Goal: Task Accomplishment & Management: Contribute content

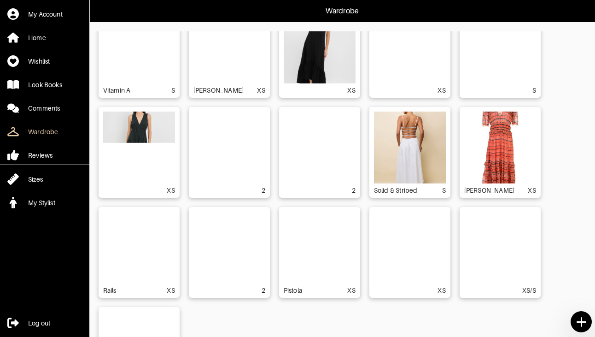
scroll to position [1480, 0]
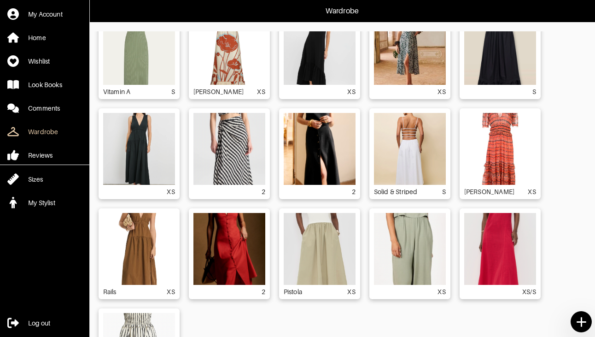
click at [422, 161] on img at bounding box center [410, 149] width 72 height 72
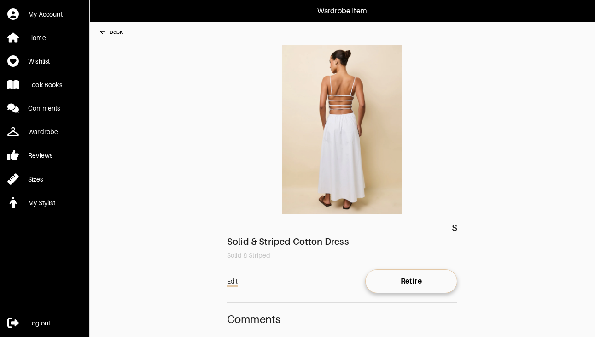
click at [233, 281] on link "Edit" at bounding box center [232, 281] width 11 height 15
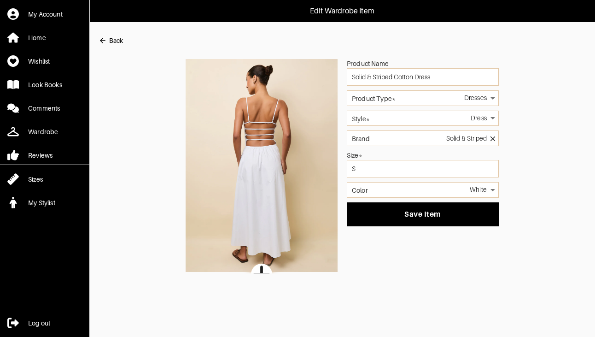
click at [252, 151] on img at bounding box center [262, 165] width 152 height 213
click at [260, 269] on icon at bounding box center [261, 273] width 17 height 17
click at [0, 0] on input "file" at bounding box center [0, 0] width 0 height 0
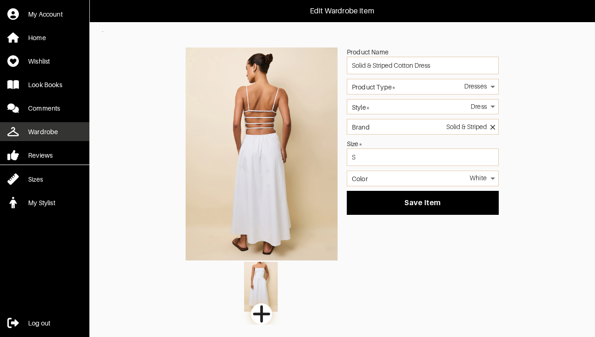
click at [29, 126] on link "Wardrobe" at bounding box center [44, 131] width 89 height 19
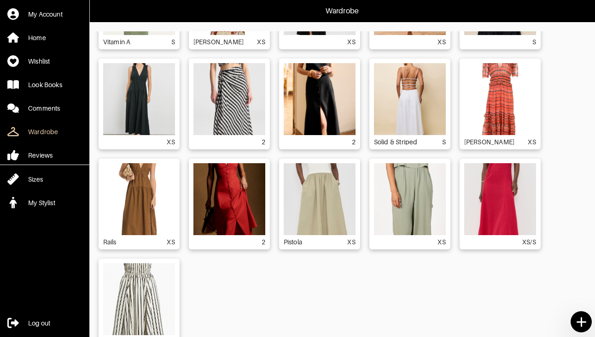
scroll to position [1385, 0]
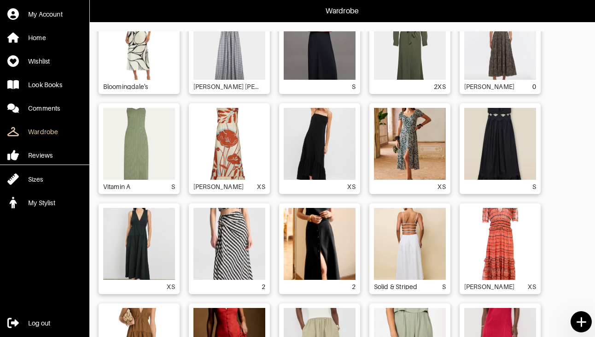
click at [435, 216] on img at bounding box center [410, 244] width 72 height 72
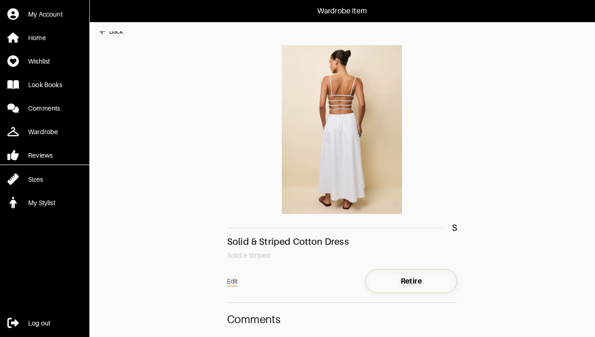
click at [411, 281] on span "Retire" at bounding box center [411, 280] width 77 height 9
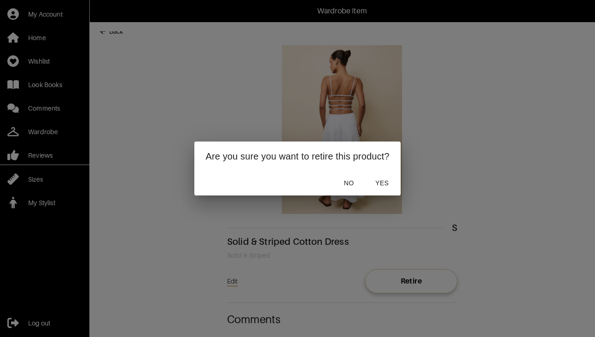
click at [382, 184] on span "Yes" at bounding box center [382, 183] width 22 height 12
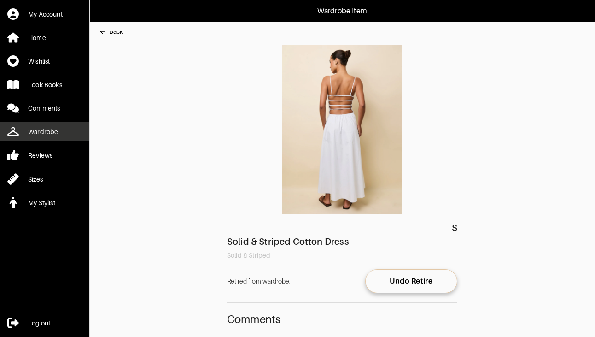
click at [47, 130] on div "Wardrobe" at bounding box center [43, 131] width 30 height 9
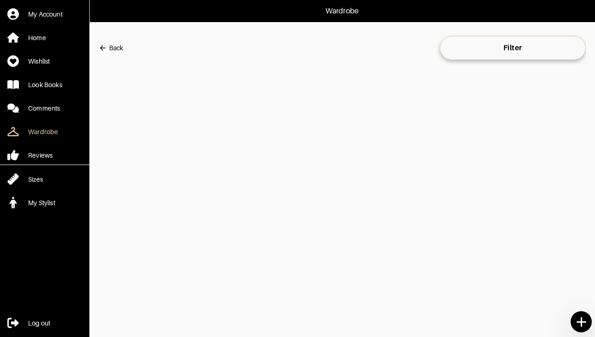
click at [584, 319] on icon at bounding box center [582, 322] width 16 height 16
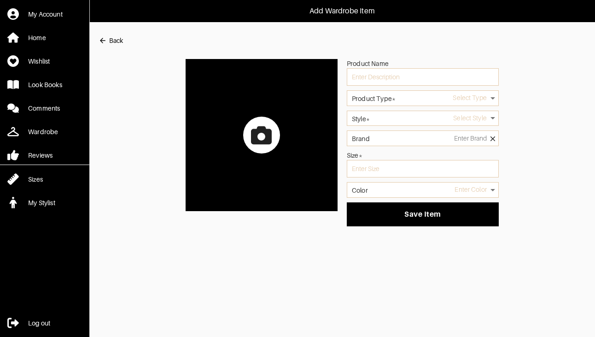
click at [264, 138] on icon at bounding box center [261, 135] width 21 height 21
click at [0, 0] on input "file" at bounding box center [0, 0] width 0 height 0
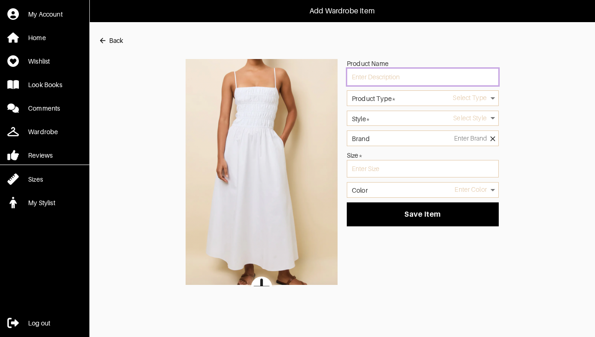
click at [368, 72] on input "text" at bounding box center [423, 77] width 152 height 18
type input "Solid & Striped White Dress"
click at [371, 97] on label "Product Type*" at bounding box center [374, 98] width 44 height 6
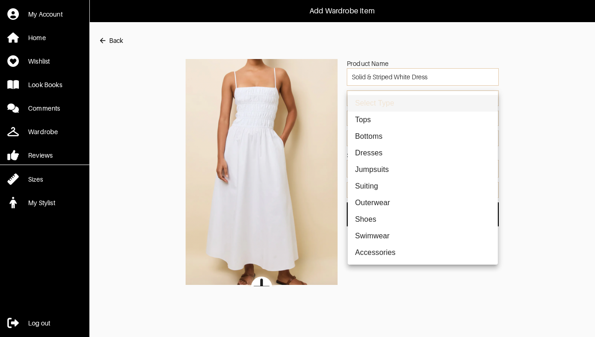
click at [371, 94] on body "Add Wardrobe Item My Account Home Wishlist Look Books Comments Wardrobe Reviews…" at bounding box center [297, 143] width 595 height 286
click at [383, 155] on li "Dresses" at bounding box center [423, 153] width 150 height 17
type input "13"
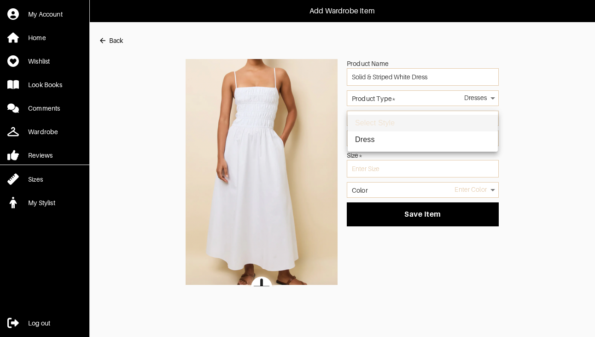
click at [396, 120] on body "Add Wardrobe Item My Account Home Wishlist Look Books Comments Wardrobe Reviews…" at bounding box center [297, 143] width 595 height 286
click at [389, 139] on li "Dress" at bounding box center [423, 139] width 150 height 17
type input "45"
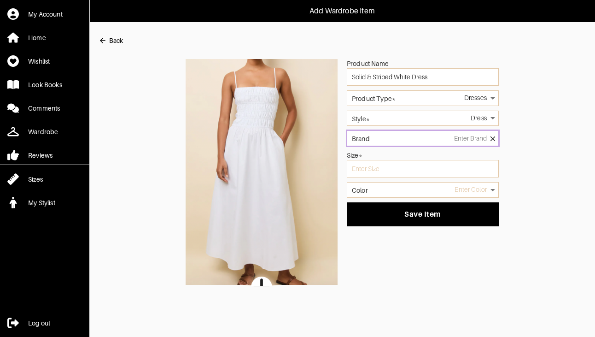
click at [389, 138] on input "Brand" at bounding box center [423, 138] width 152 height 16
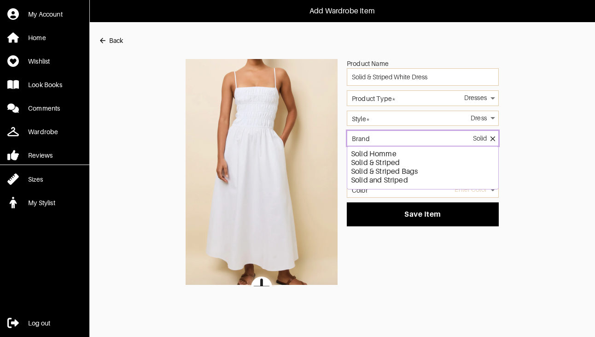
type input "Solid & Striped"
click at [504, 172] on div "Product Name Solid & Striped White Dress Product Type* Dresses 13 Style* Dress …" at bounding box center [343, 172] width 488 height 227
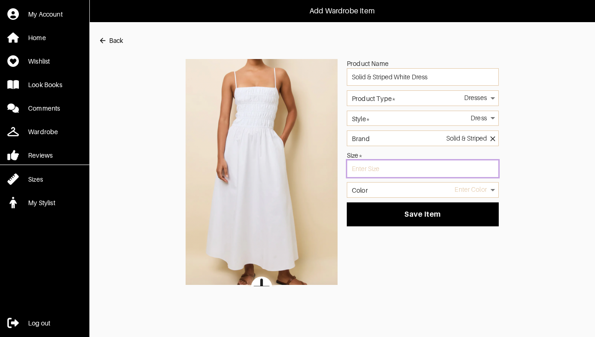
click at [428, 175] on input "text" at bounding box center [423, 169] width 152 height 18
type input "S"
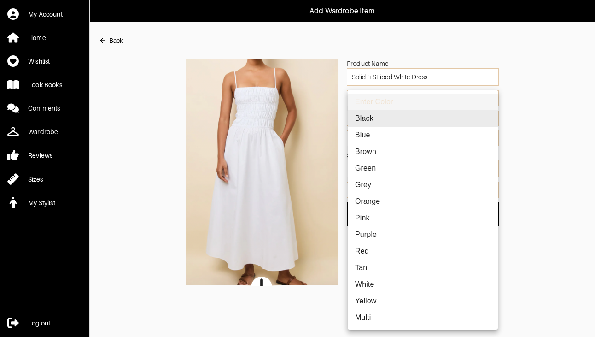
click at [390, 193] on body "Add Wardrobe Item My Account Home Wishlist Look Books Comments Wardrobe Reviews…" at bounding box center [297, 143] width 595 height 286
click at [382, 284] on li "White" at bounding box center [423, 284] width 150 height 17
type input "white"
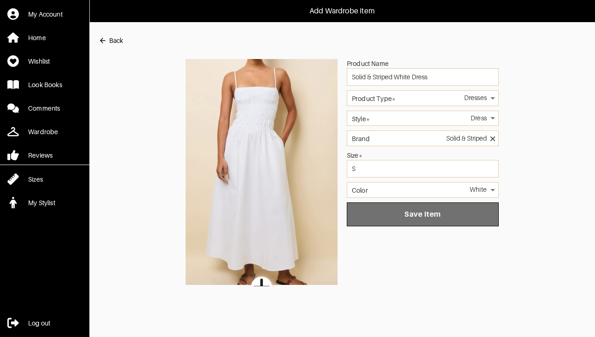
click at [429, 213] on span "Save Item" at bounding box center [422, 214] width 137 height 9
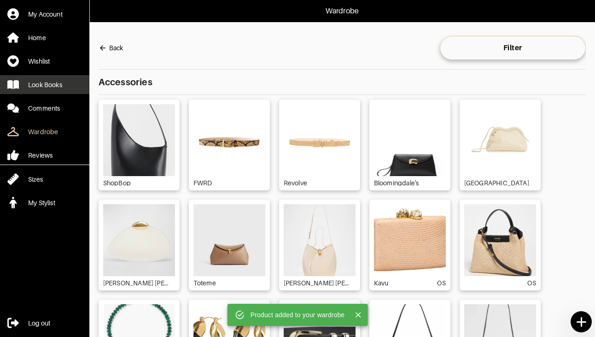
click at [57, 91] on link "Look Books" at bounding box center [44, 84] width 89 height 19
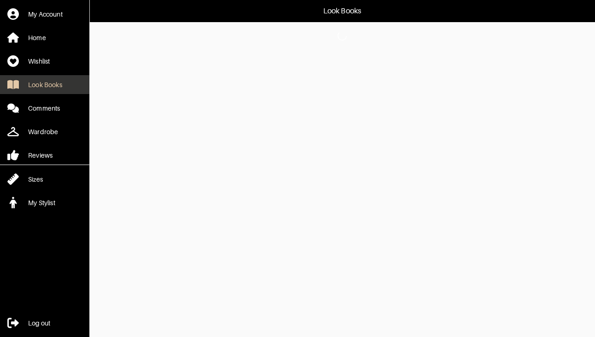
click at [51, 82] on div "Look Books" at bounding box center [45, 84] width 34 height 9
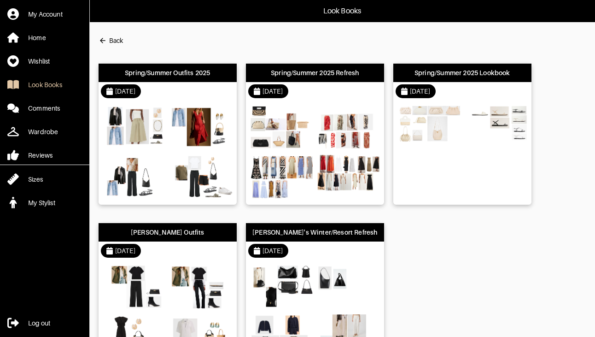
click at [211, 90] on div "[DATE]" at bounding box center [168, 91] width 138 height 18
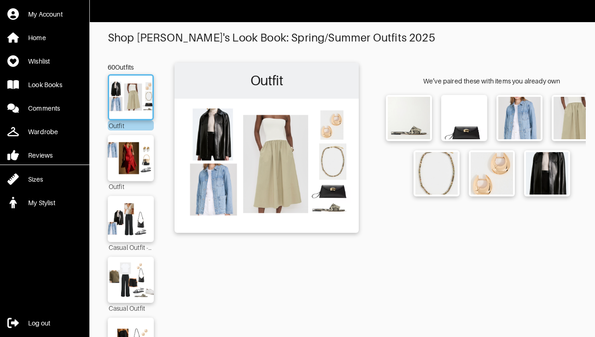
scroll to position [106, 0]
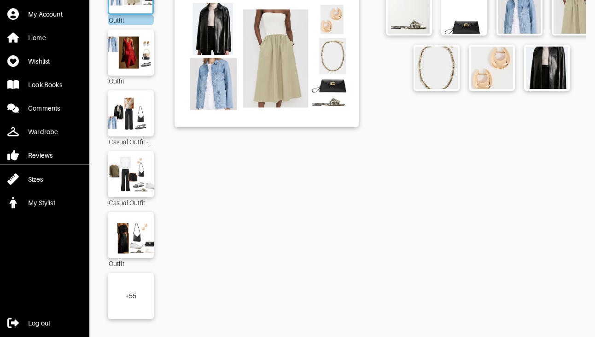
click at [136, 294] on div "+ 55" at bounding box center [131, 295] width 12 height 9
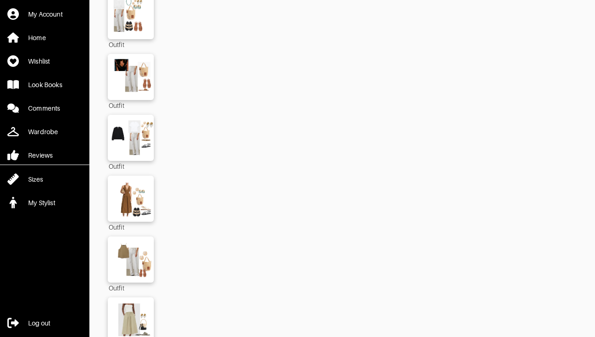
scroll to position [3396, 0]
